Goal: Task Accomplishment & Management: Manage account settings

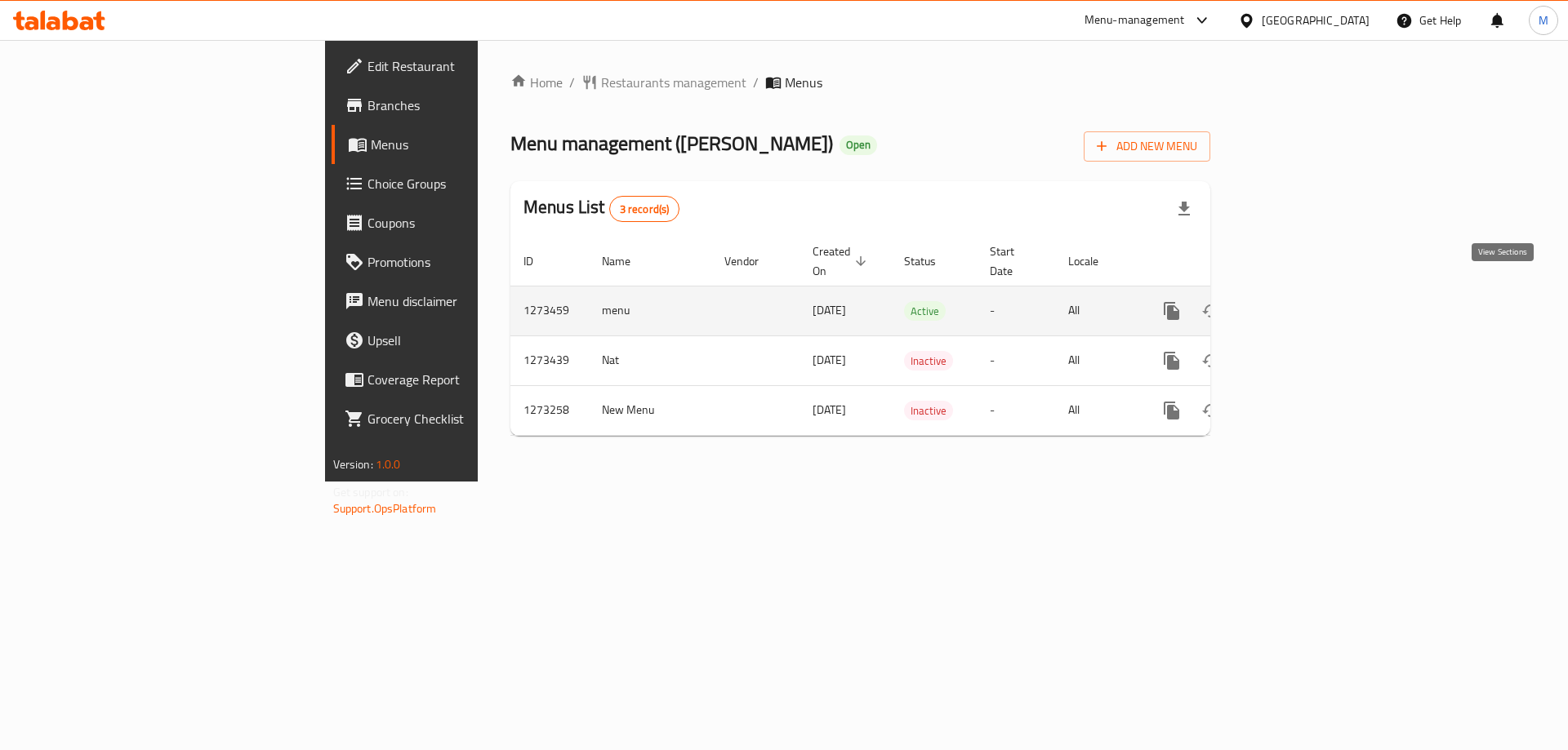
click at [1310, 291] on link "enhanced table" at bounding box center [1289, 310] width 39 height 39
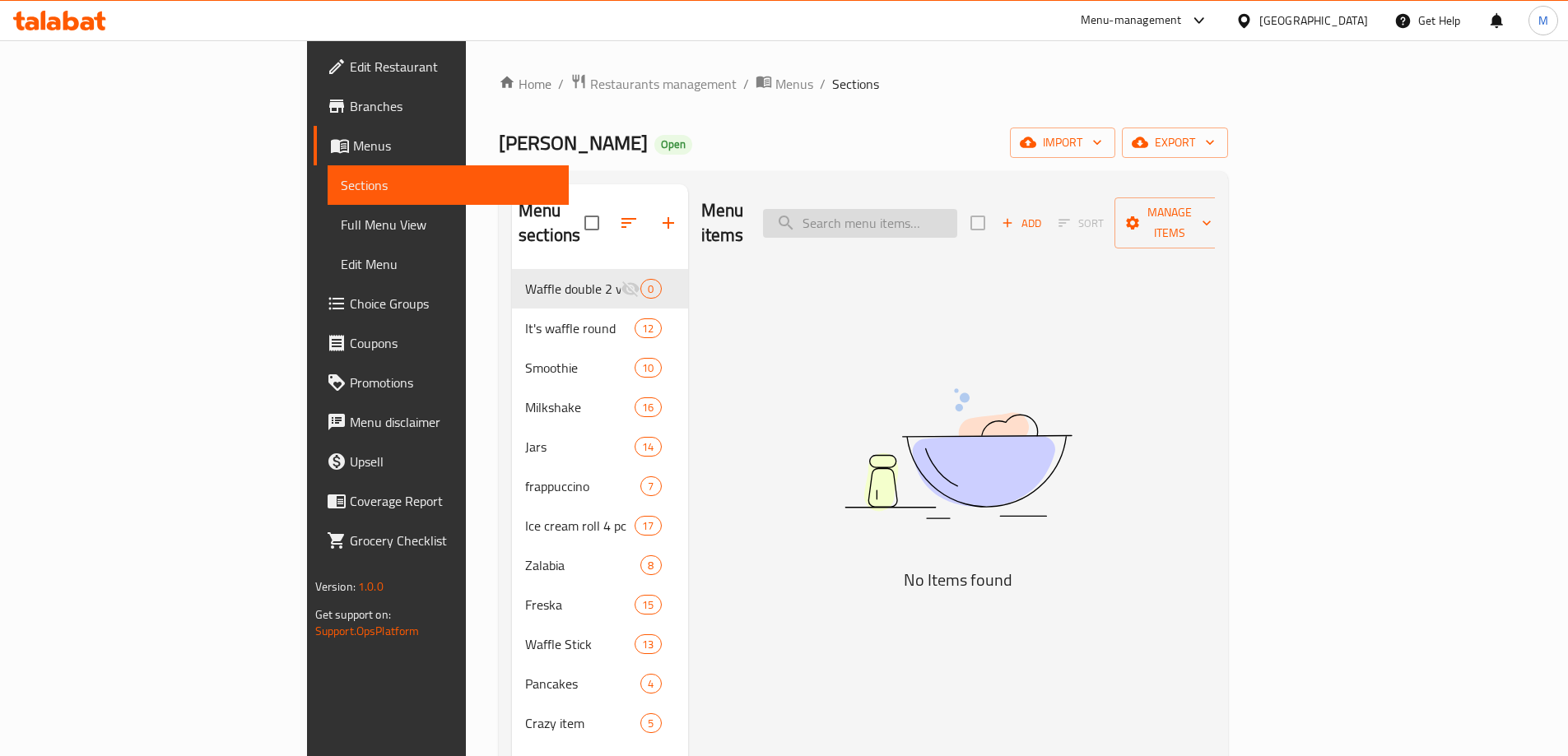
click at [957, 220] on input "search" at bounding box center [860, 223] width 194 height 29
paste input "Ice Cream Roll Todo 4 Pcs"
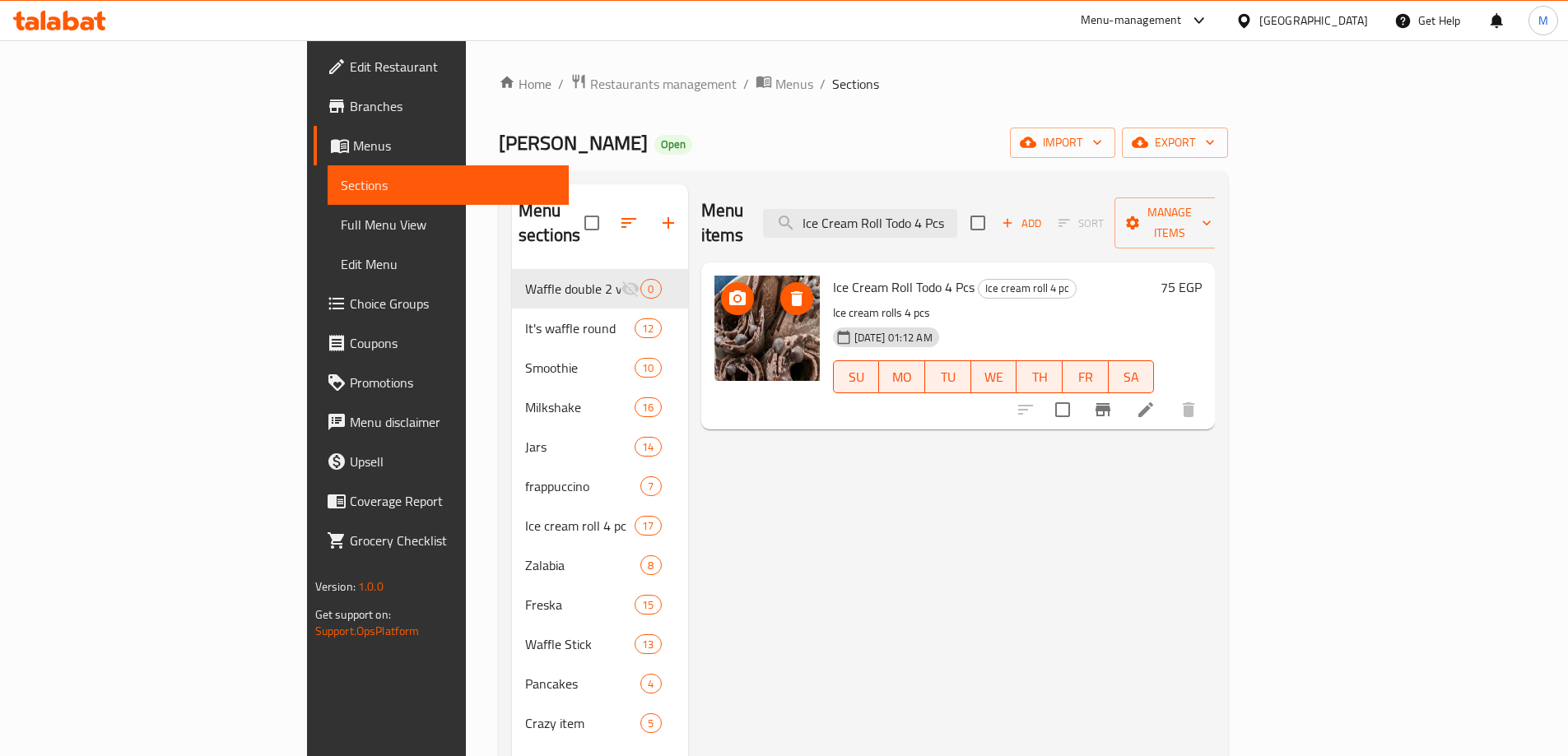
type input "Ice Cream Roll Todo 4 Pcs"
click at [714, 306] on img at bounding box center [767, 328] width 105 height 105
click at [1156, 400] on icon at bounding box center [1146, 409] width 20 height 20
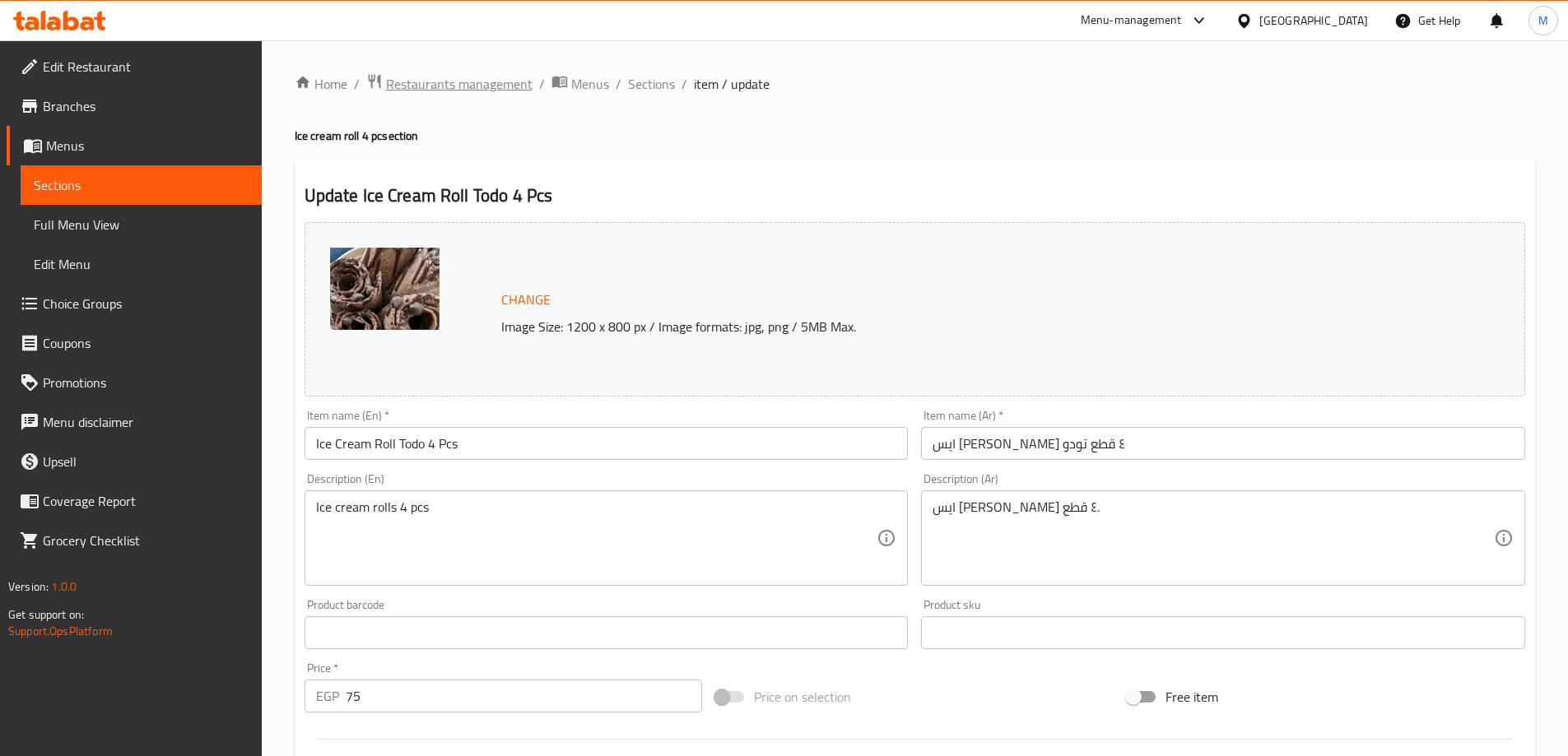
click at [449, 82] on span "Restaurants management" at bounding box center [459, 84] width 146 height 20
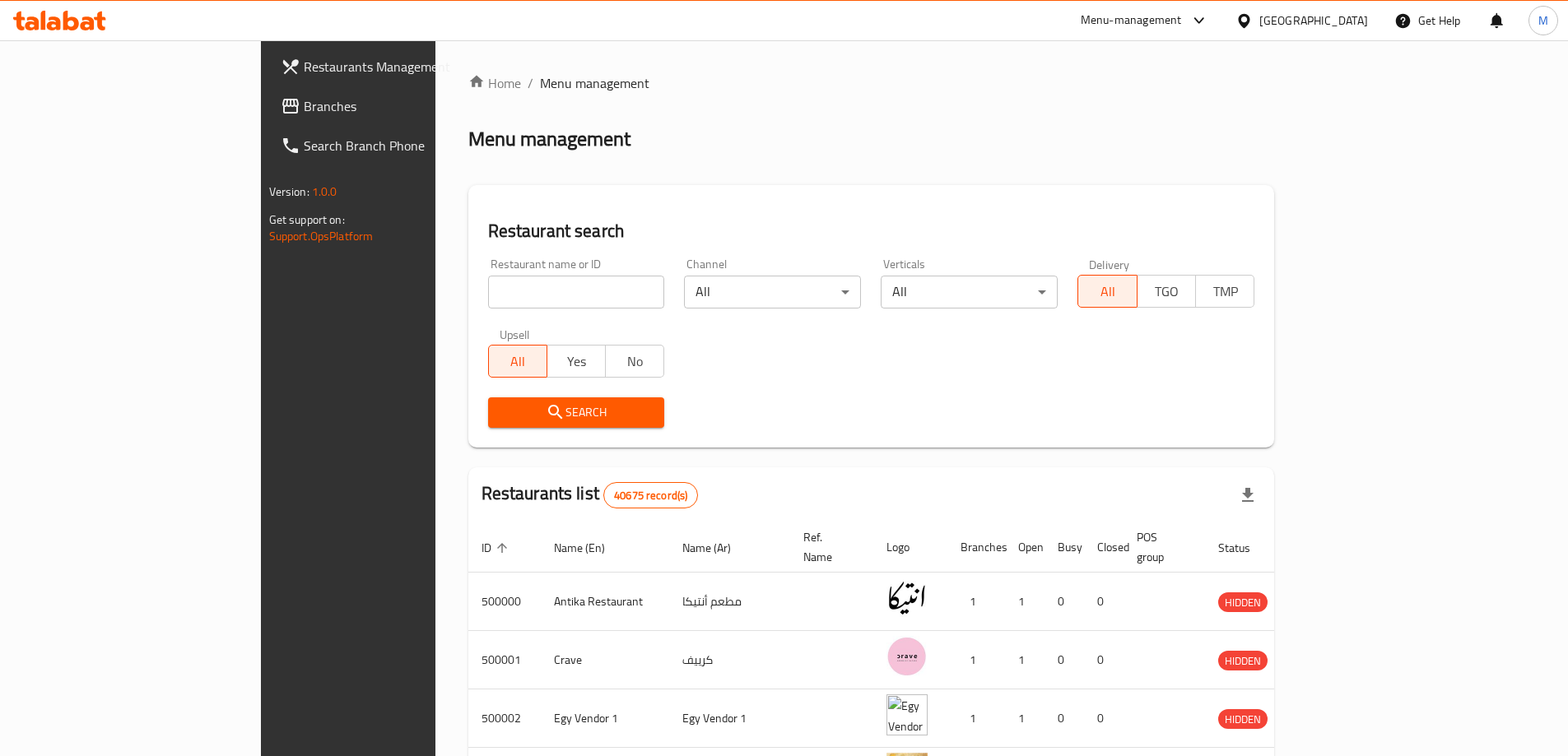
click at [304, 108] on span "Branches" at bounding box center [407, 106] width 206 height 20
